Goal: Task Accomplishment & Management: Manage account settings

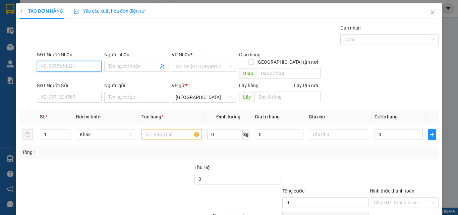
click at [75, 69] on input "SĐT Người Nhận" at bounding box center [69, 66] width 65 height 11
click at [76, 85] on div "0902967435 - TUẤN" at bounding box center [69, 90] width 64 height 11
type input "0902967435"
type input "TUẤN"
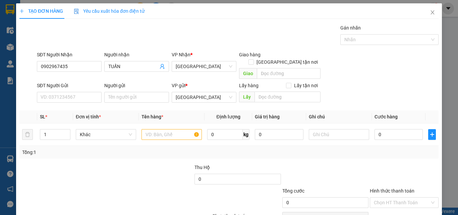
click at [84, 97] on div "SĐT Người Gửi VD: 0371234567" at bounding box center [69, 93] width 65 height 23
drag, startPoint x: 89, startPoint y: 64, endPoint x: 1, endPoint y: 80, distance: 88.7
click at [2, 80] on div "TẠO ĐƠN HÀNG Yêu cầu xuất hóa đơn điện tử Transit Pickup Surcharge Ids Transit …" at bounding box center [229, 107] width 458 height 215
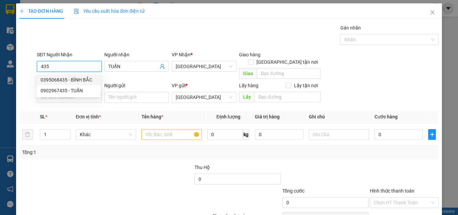
click at [85, 76] on div "0395068435 - BÌNH BẮC" at bounding box center [69, 79] width 56 height 7
type input "0395068435"
type input "BÌNH BẮC"
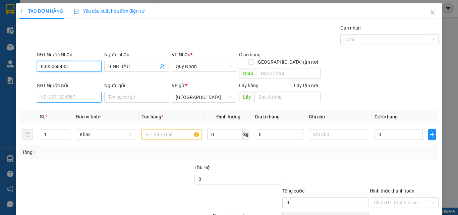
type input "0395068435"
click at [78, 92] on input "SĐT Người Gửi" at bounding box center [69, 97] width 65 height 11
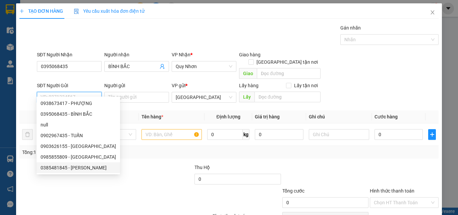
click at [85, 167] on div "0385481845 - HƯƠNG" at bounding box center [78, 167] width 75 height 7
type input "0385481845"
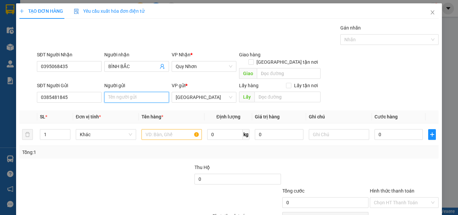
click at [134, 92] on input "Người gửi" at bounding box center [136, 97] width 65 height 11
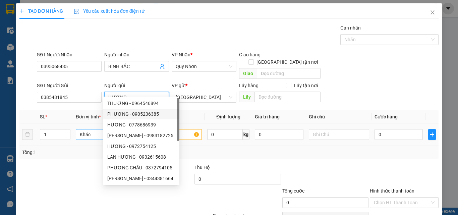
drag, startPoint x: 100, startPoint y: 124, endPoint x: 104, endPoint y: 137, distance: 13.8
click at [100, 129] on span "Khác" at bounding box center [106, 134] width 52 height 10
type input "HƯƠNG"
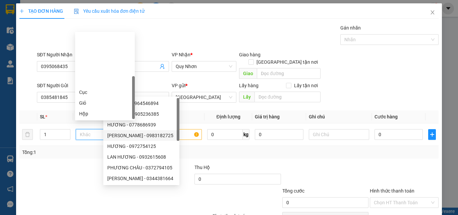
scroll to position [64, 0]
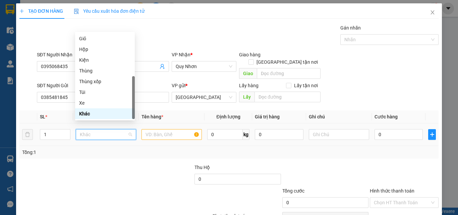
type input "K"
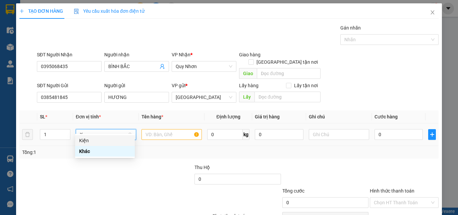
click at [106, 137] on div "Kiện" at bounding box center [105, 140] width 52 height 7
drag, startPoint x: 158, startPoint y: 130, endPoint x: 169, endPoint y: 144, distance: 18.6
click at [163, 133] on div at bounding box center [171, 134] width 60 height 13
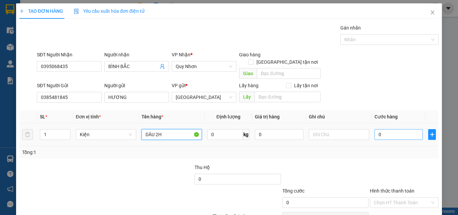
type input "DÂU 2H"
click at [405, 129] on input "0" at bounding box center [398, 134] width 48 height 11
type input "3"
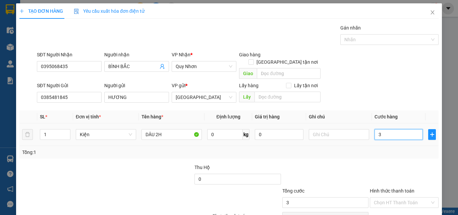
type input "30"
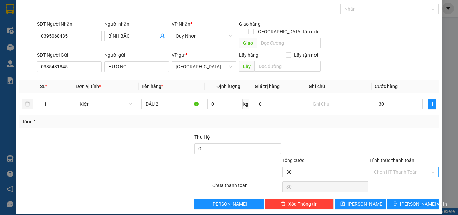
click at [385, 167] on input "Hình thức thanh toán" at bounding box center [402, 172] width 56 height 10
type input "30.000"
drag, startPoint x: 390, startPoint y: 178, endPoint x: 399, endPoint y: 187, distance: 12.6
click at [390, 178] on div "Tại văn phòng" at bounding box center [400, 177] width 60 height 7
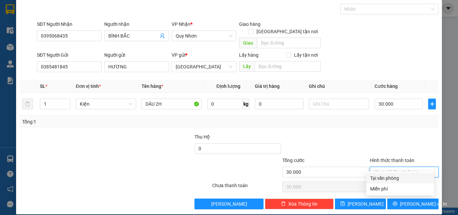
type input "0"
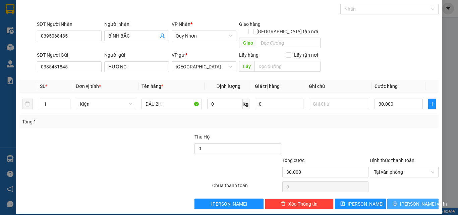
click at [403, 200] on span "[PERSON_NAME] và In" at bounding box center [423, 203] width 47 height 7
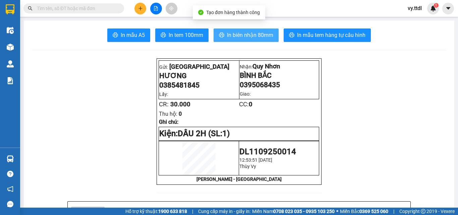
click at [254, 40] on button "In biên nhận 80mm" at bounding box center [246, 34] width 65 height 13
click at [250, 39] on span "In biên nhận 80mm" at bounding box center [250, 35] width 46 height 8
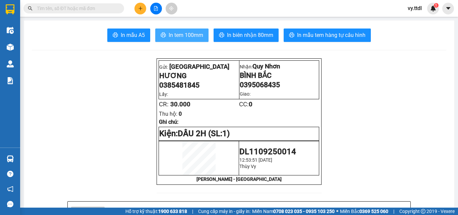
click at [189, 40] on button "In tem 100mm" at bounding box center [181, 34] width 53 height 13
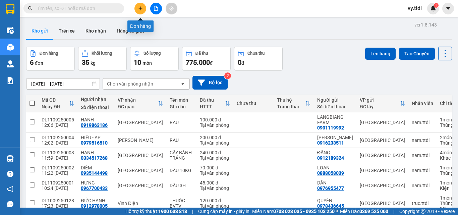
click at [141, 10] on icon "plus" at bounding box center [140, 8] width 5 height 5
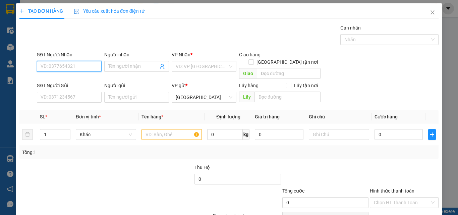
click at [83, 67] on input "SĐT Người Nhận" at bounding box center [69, 66] width 65 height 11
type input "0977690086"
click at [208, 70] on input "search" at bounding box center [202, 66] width 52 height 10
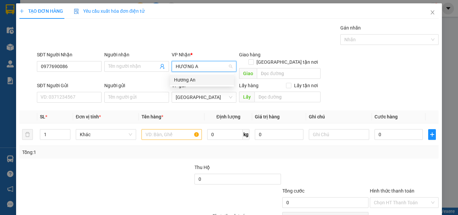
type input "HƯƠNG AN"
click at [204, 81] on div "Hương An" at bounding box center [202, 79] width 56 height 7
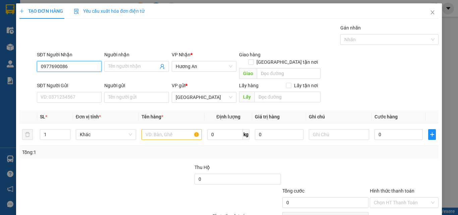
drag, startPoint x: 49, startPoint y: 68, endPoint x: 45, endPoint y: 67, distance: 3.8
click at [45, 67] on input "0977690086" at bounding box center [69, 66] width 65 height 11
type input "0987690086"
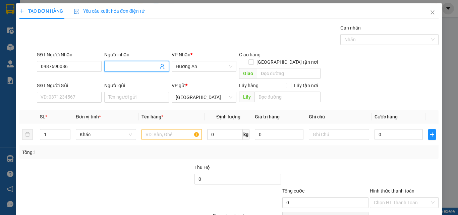
click at [126, 66] on input "Người nhận" at bounding box center [133, 66] width 50 height 7
click at [126, 65] on input "Người nhận" at bounding box center [133, 66] width 50 height 7
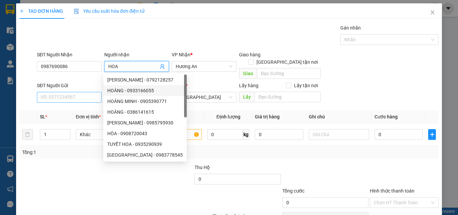
type input "HOA"
click at [91, 92] on input "SĐT Người Gửi" at bounding box center [69, 97] width 65 height 11
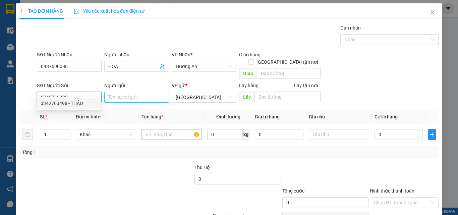
type input "0342763498"
click at [115, 92] on input "Người gửi" at bounding box center [136, 97] width 65 height 11
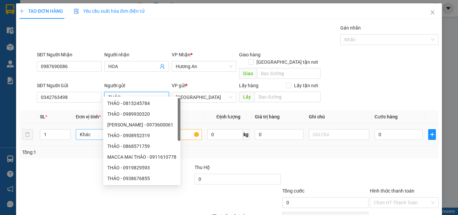
click at [101, 129] on span "Khác" at bounding box center [106, 134] width 52 height 10
type input "THẢO"
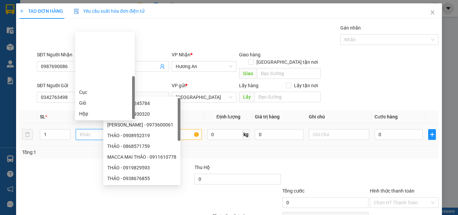
type input "T"
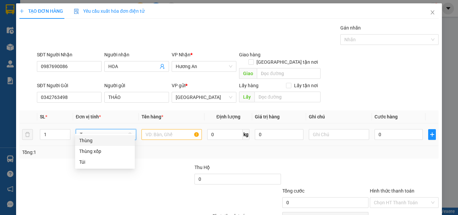
drag, startPoint x: 103, startPoint y: 137, endPoint x: 191, endPoint y: 129, distance: 88.5
click at [103, 137] on div "Thùng" at bounding box center [105, 140] width 52 height 7
click at [195, 129] on input "text" at bounding box center [171, 134] width 60 height 11
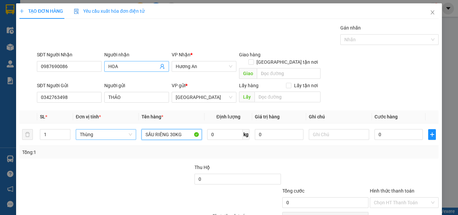
type input "SẦU RIÊNG 30KG"
click at [127, 68] on input "HOA" at bounding box center [133, 66] width 50 height 7
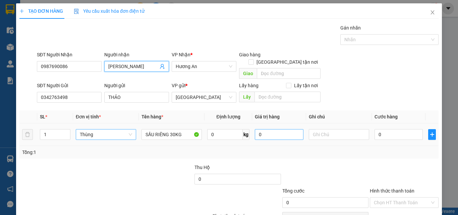
type input "[PERSON_NAME]"
click at [288, 129] on input "0" at bounding box center [279, 134] width 48 height 11
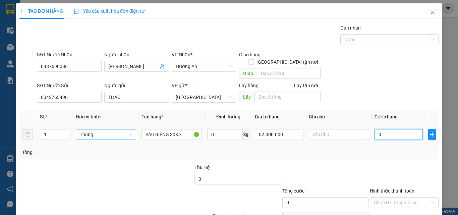
type input "2.000.000"
type input "1"
type input "10"
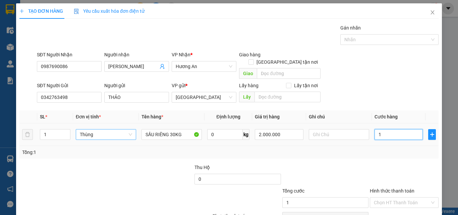
type input "10"
type input "100"
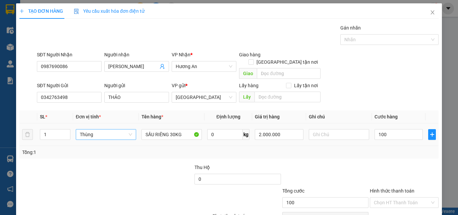
type input "100.000"
click at [393, 149] on div "Tổng: 1" at bounding box center [229, 152] width 414 height 7
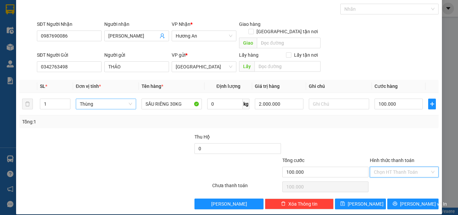
click at [397, 167] on input "Hình thức thanh toán" at bounding box center [402, 172] width 56 height 10
click at [398, 179] on div "Tại văn phòng" at bounding box center [400, 177] width 60 height 7
type input "0"
click at [413, 200] on span "[PERSON_NAME] và In" at bounding box center [423, 203] width 47 height 7
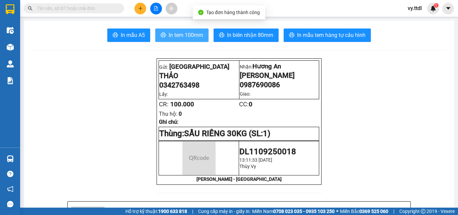
click at [191, 32] on span "In tem 100mm" at bounding box center [186, 35] width 35 height 8
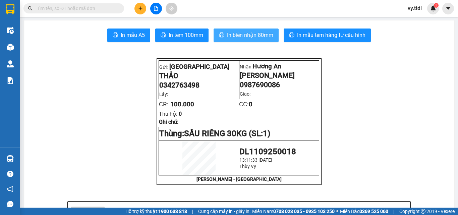
click at [242, 31] on span "In biên nhận 80mm" at bounding box center [250, 35] width 46 height 8
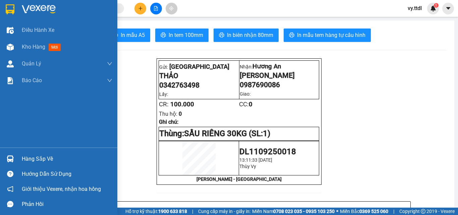
click at [5, 10] on div at bounding box center [10, 9] width 12 height 12
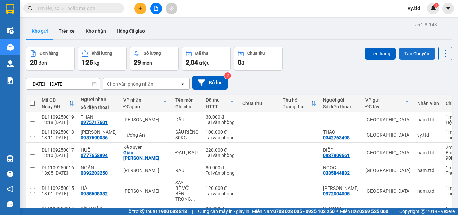
click at [407, 54] on button "Tạo Chuyến" at bounding box center [417, 54] width 36 height 12
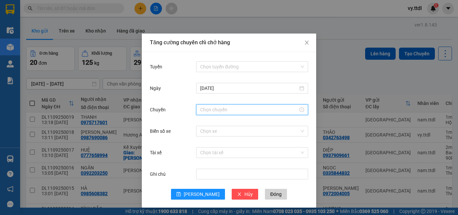
click at [220, 108] on input "Chuyến" at bounding box center [249, 109] width 98 height 7
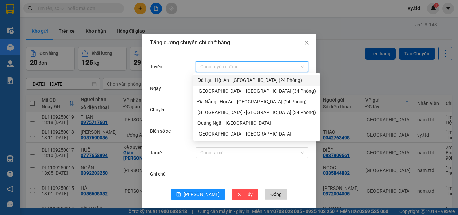
click at [235, 66] on input "Tuyến" at bounding box center [249, 67] width 99 height 10
click at [237, 81] on div "Đà Lạt - Hội An - [GEOGRAPHIC_DATA] (24 Phòng)" at bounding box center [256, 79] width 118 height 7
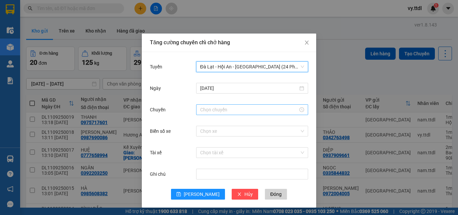
click at [219, 113] on input "Chuyến" at bounding box center [249, 109] width 98 height 7
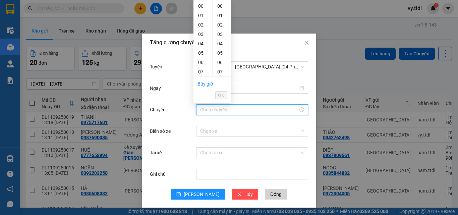
click at [207, 87] on li "Bây giờ" at bounding box center [205, 83] width 16 height 11
click at [209, 84] on link "Bây giờ" at bounding box center [205, 83] width 16 height 5
click at [221, 95] on span "OK" at bounding box center [221, 95] width 6 height 7
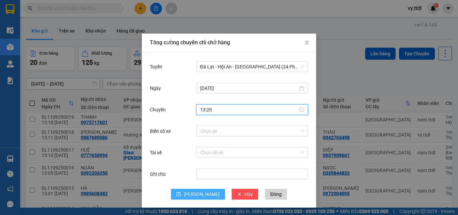
type input "13:20"
click at [201, 196] on span "[PERSON_NAME]" at bounding box center [202, 193] width 36 height 7
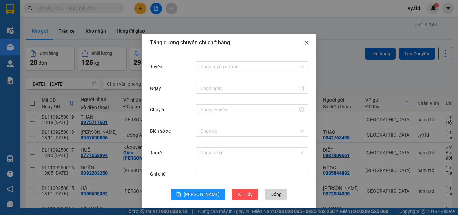
click at [305, 43] on icon "close" at bounding box center [307, 43] width 4 height 4
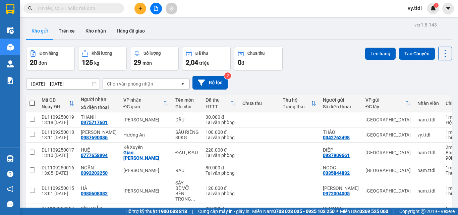
click at [18, 12] on div at bounding box center [10, 11] width 20 height 22
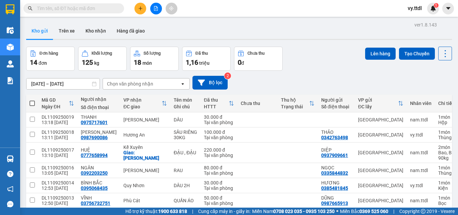
scroll to position [91, 0]
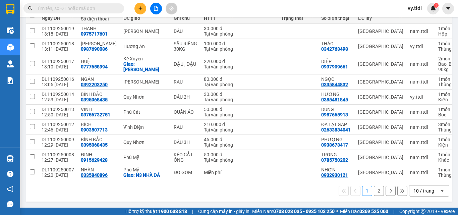
click at [421, 191] on div "10 / trang" at bounding box center [423, 190] width 21 height 7
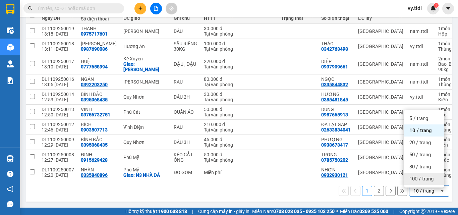
click at [419, 178] on span "100 / trang" at bounding box center [421, 178] width 24 height 7
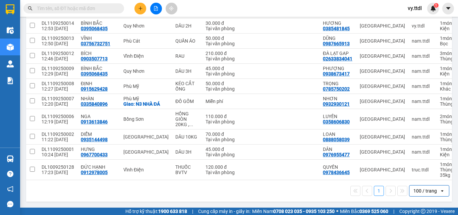
scroll to position [0, 0]
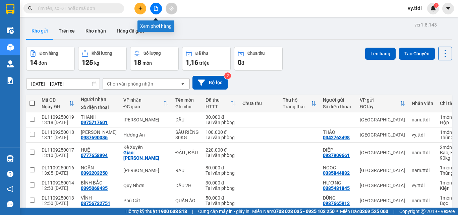
click at [157, 10] on icon "file-add" at bounding box center [156, 8] width 4 height 5
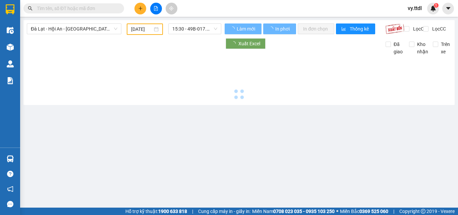
type input "[DATE]"
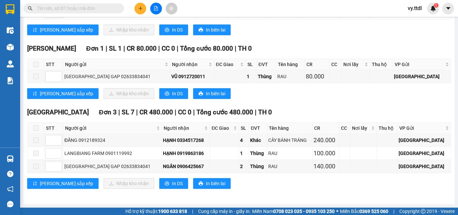
scroll to position [125, 0]
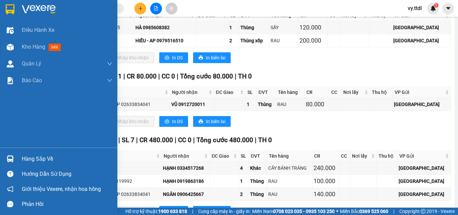
click at [24, 8] on img at bounding box center [39, 9] width 34 height 10
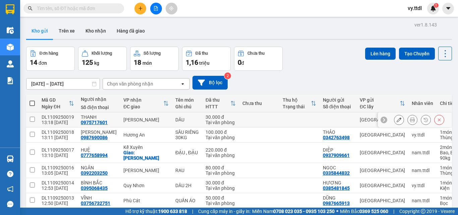
scroll to position [34, 0]
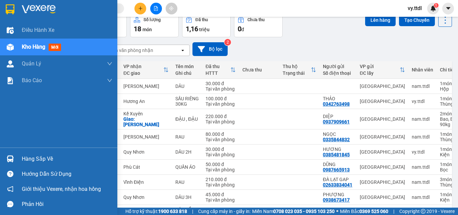
click at [6, 7] on img at bounding box center [10, 9] width 9 height 10
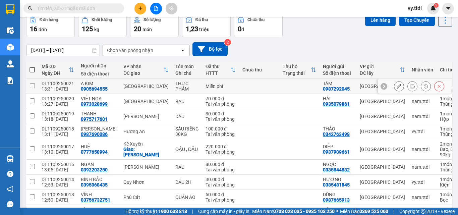
click at [397, 88] on icon at bounding box center [399, 86] width 5 height 5
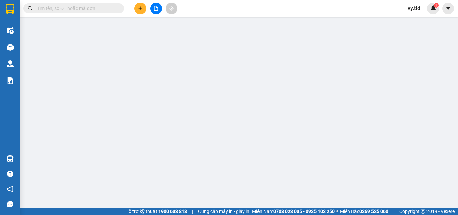
type input "0905694555"
type input "A KIM"
type input "0987292045"
type input "TÂM"
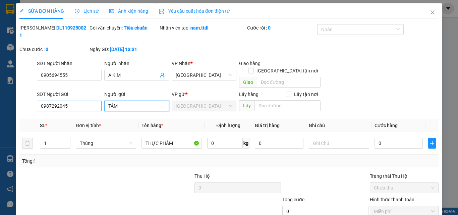
drag, startPoint x: 129, startPoint y: 90, endPoint x: 52, endPoint y: 90, distance: 77.4
click at [55, 91] on div "SĐT Người Gửi 0987292045 Người gửi TÂM TÂM VP gửi * [GEOGRAPHIC_DATA] Lấy hàng …" at bounding box center [238, 102] width 404 height 23
drag, startPoint x: 92, startPoint y: 95, endPoint x: 7, endPoint y: 92, distance: 84.5
click at [7, 92] on div "SỬA ĐƠN HÀNG Lịch sử Ảnh kiện hàng Yêu cầu xuất hóa đơn điện tử Total Paid Fee …" at bounding box center [229, 107] width 458 height 215
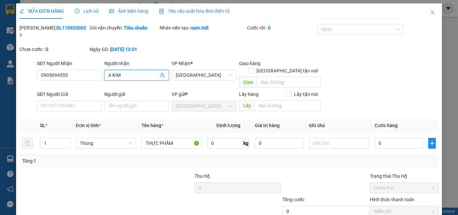
drag, startPoint x: 136, startPoint y: 64, endPoint x: 47, endPoint y: 61, distance: 89.6
click at [47, 61] on div "SĐT Người Nhận 0905694555 Người nhận A KIM A KIM VP Nhận * [GEOGRAPHIC_DATA] Gi…" at bounding box center [238, 75] width 404 height 31
type input "c"
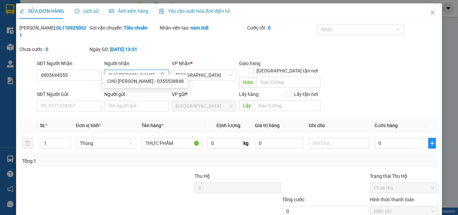
scroll to position [32, 0]
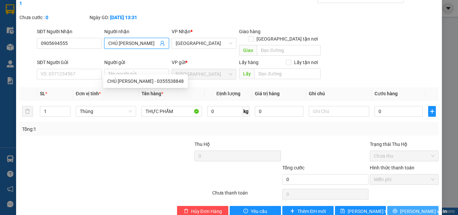
type input "CHÚ [PERSON_NAME]"
drag, startPoint x: 409, startPoint y: 196, endPoint x: 410, endPoint y: 192, distance: 4.1
click at [410, 208] on span "[PERSON_NAME] và In" at bounding box center [423, 211] width 47 height 7
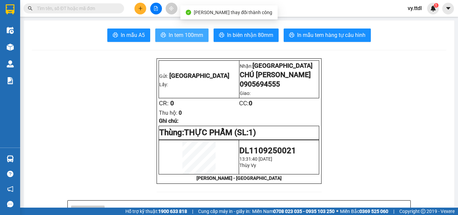
click at [187, 34] on span "In tem 100mm" at bounding box center [186, 35] width 35 height 8
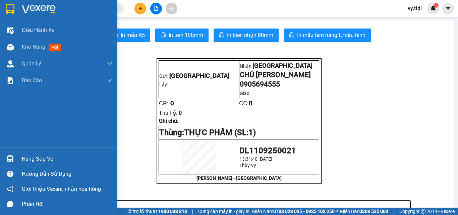
click at [3, 8] on div at bounding box center [58, 11] width 117 height 22
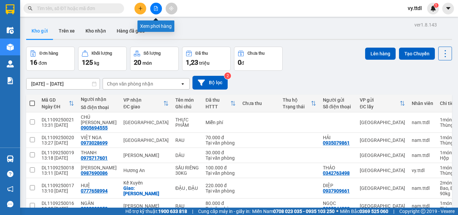
click at [155, 11] on button at bounding box center [156, 9] width 12 height 12
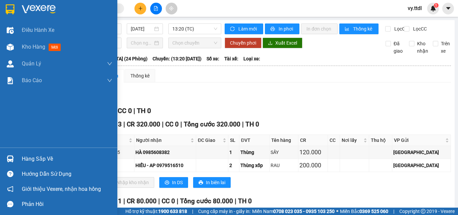
click at [10, 6] on img at bounding box center [10, 9] width 9 height 10
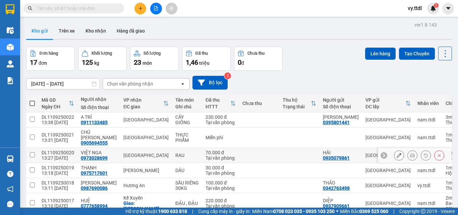
click at [34, 152] on input "checkbox" at bounding box center [32, 154] width 5 height 5
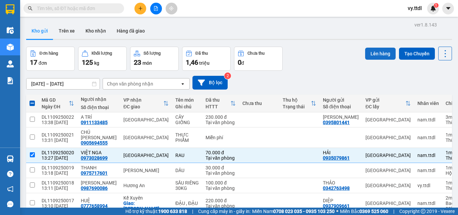
click at [382, 48] on button "Lên hàng" at bounding box center [380, 54] width 31 height 12
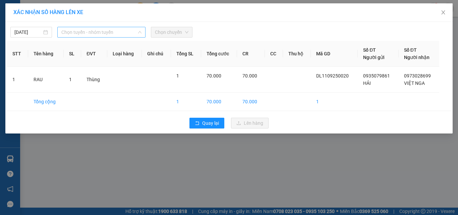
click at [59, 32] on div "Chọn tuyến - nhóm tuyến" at bounding box center [101, 32] width 88 height 11
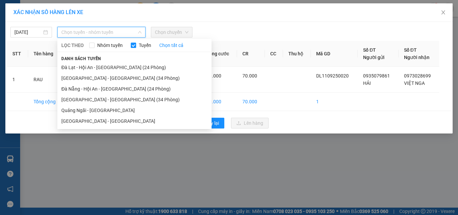
drag, startPoint x: 85, startPoint y: 66, endPoint x: 142, endPoint y: 45, distance: 60.0
click at [87, 66] on li "Đà Lạt - Hội An - [GEOGRAPHIC_DATA] (24 Phòng)" at bounding box center [134, 67] width 154 height 11
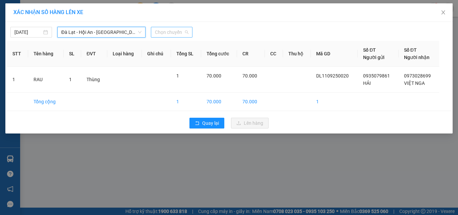
click at [166, 28] on span "Chọn chuyến" at bounding box center [172, 32] width 34 height 10
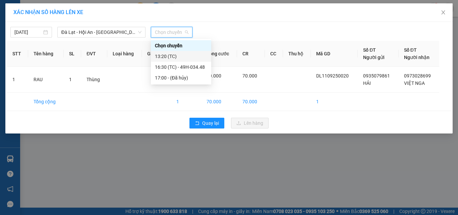
click at [186, 56] on div "13:20 (TC)" at bounding box center [181, 56] width 52 height 7
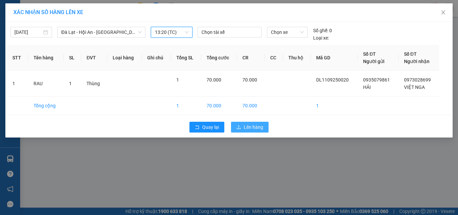
drag, startPoint x: 250, startPoint y: 128, endPoint x: 254, endPoint y: 126, distance: 4.8
click at [250, 128] on span "Lên hàng" at bounding box center [253, 126] width 19 height 7
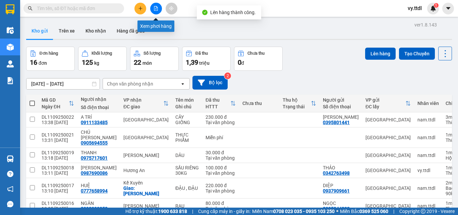
click at [159, 4] on button at bounding box center [156, 9] width 12 height 12
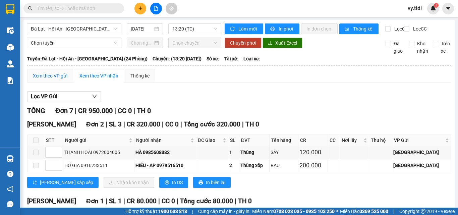
click at [52, 79] on div "Xem theo VP gửi" at bounding box center [50, 75] width 35 height 7
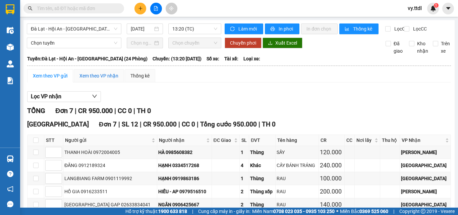
click at [101, 79] on div "Xem theo VP nhận" at bounding box center [98, 75] width 39 height 7
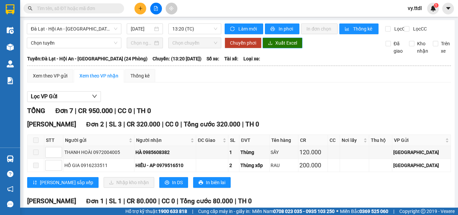
click at [293, 47] on span "Xuất Excel" at bounding box center [286, 42] width 22 height 7
click at [145, 6] on button at bounding box center [140, 9] width 12 height 12
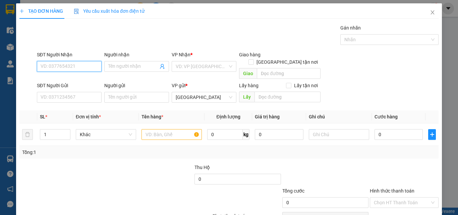
drag, startPoint x: 87, startPoint y: 66, endPoint x: 101, endPoint y: 59, distance: 14.7
click at [99, 58] on div "SĐT Người Nhận VD: 0377654321" at bounding box center [69, 62] width 65 height 23
click at [96, 70] on input "438" at bounding box center [69, 66] width 65 height 11
click at [95, 68] on input "438" at bounding box center [69, 66] width 65 height 11
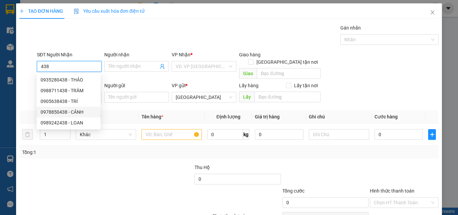
click at [80, 112] on div "0978850438 - CẢNH" at bounding box center [69, 111] width 56 height 7
type input "0978850438"
type input "CẢNH"
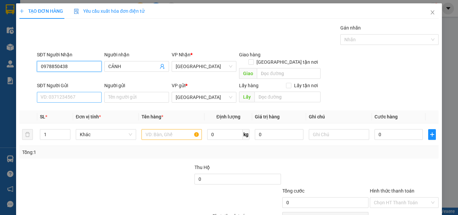
type input "0978850438"
click at [86, 92] on input "SĐT Người Gửi" at bounding box center [69, 97] width 65 height 11
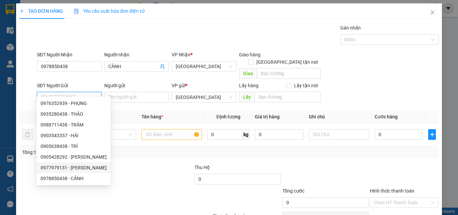
click at [86, 168] on div "0977979131 - [PERSON_NAME]" at bounding box center [74, 167] width 66 height 7
type input "0977979131"
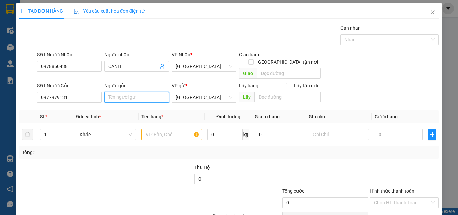
click at [126, 92] on input "Người gửi" at bounding box center [136, 97] width 65 height 11
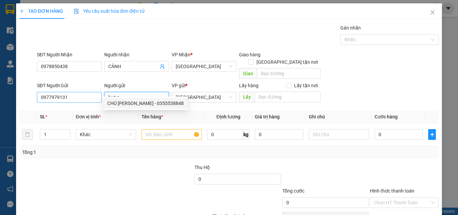
drag, startPoint x: 121, startPoint y: 90, endPoint x: 91, endPoint y: 87, distance: 30.0
click at [92, 87] on div "SĐT Người Gửi 0977979131 Người gửi hưng VP gửi * [GEOGRAPHIC_DATA] Lấy hàng Lấy…" at bounding box center [238, 93] width 404 height 23
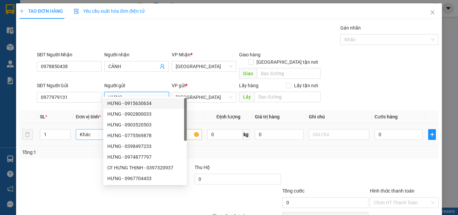
click at [87, 129] on span "Khác" at bounding box center [106, 134] width 52 height 10
type input "HƯNG"
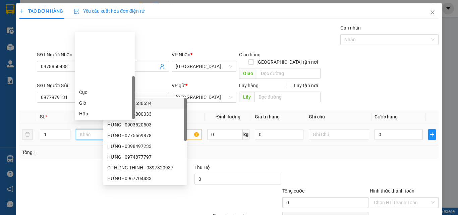
type input "T"
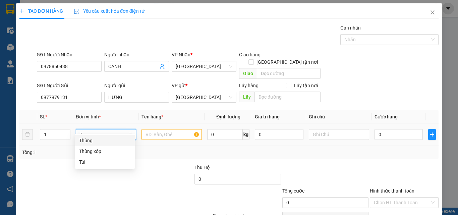
drag, startPoint x: 124, startPoint y: 140, endPoint x: 144, endPoint y: 133, distance: 21.5
click at [128, 137] on div "Thùng" at bounding box center [105, 140] width 52 height 7
click at [169, 129] on input "text" at bounding box center [171, 134] width 60 height 11
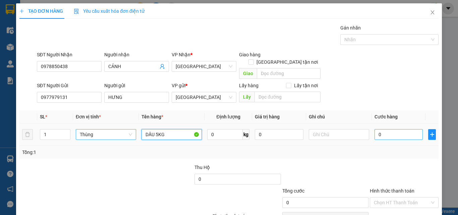
type input "DÂU 5KG"
click at [397, 129] on input "0" at bounding box center [398, 134] width 48 height 11
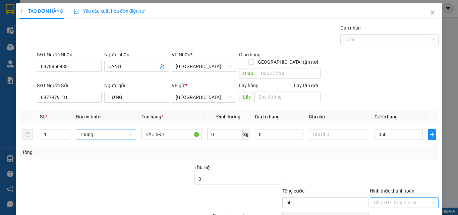
click at [400, 197] on input "Hình thức thanh toán" at bounding box center [402, 202] width 56 height 10
click at [402, 205] on div "Tại văn phòng" at bounding box center [400, 208] width 60 height 7
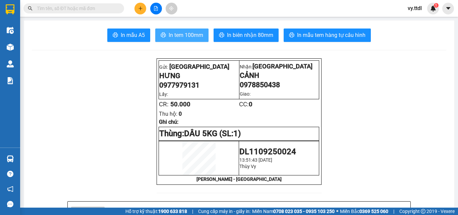
click at [183, 36] on span "In tem 100mm" at bounding box center [186, 35] width 35 height 8
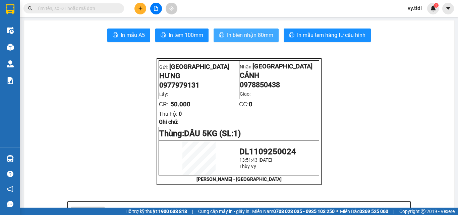
click at [239, 35] on span "In biên nhận 80mm" at bounding box center [250, 35] width 46 height 8
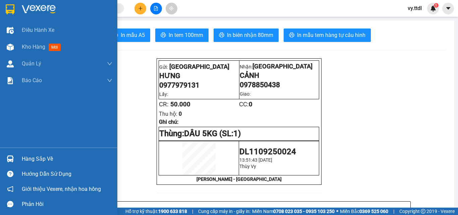
click at [18, 10] on div at bounding box center [58, 11] width 117 height 22
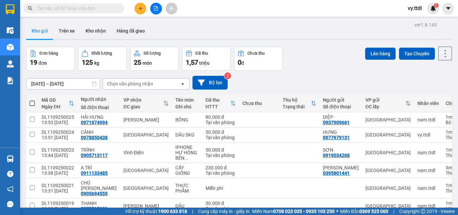
click at [227, 9] on div "Kết quả tìm kiếm ( 0 ) Bộ lọc No Data vy.ttdl 1" at bounding box center [229, 8] width 458 height 17
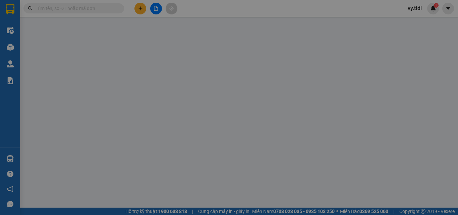
type input "0335840896"
type input "NHÀN"
checkbox input "true"
type input "N3 NHÀ ĐÁ"
type input "0932930121"
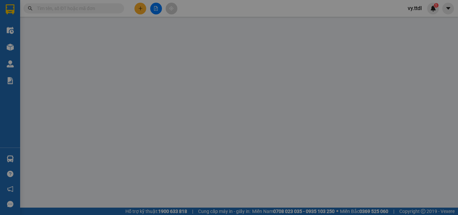
type input "NHƠN"
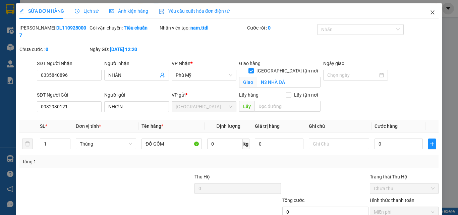
click at [431, 14] on icon "close" at bounding box center [433, 12] width 4 height 4
